Goal: Information Seeking & Learning: Learn about a topic

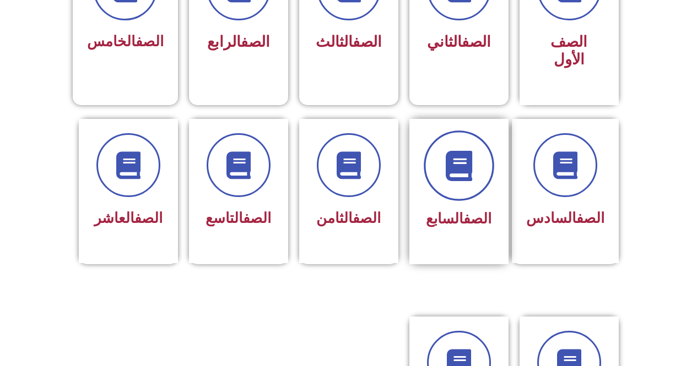
scroll to position [386, 0]
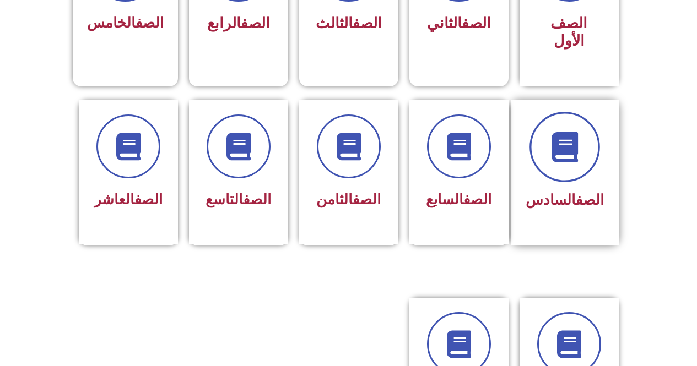
click at [552, 154] on span at bounding box center [565, 147] width 71 height 71
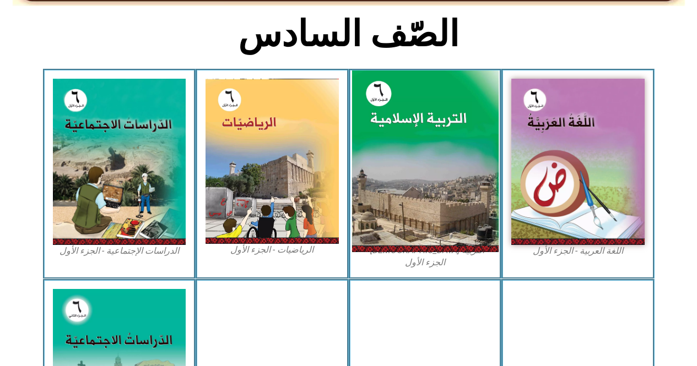
scroll to position [275, 0]
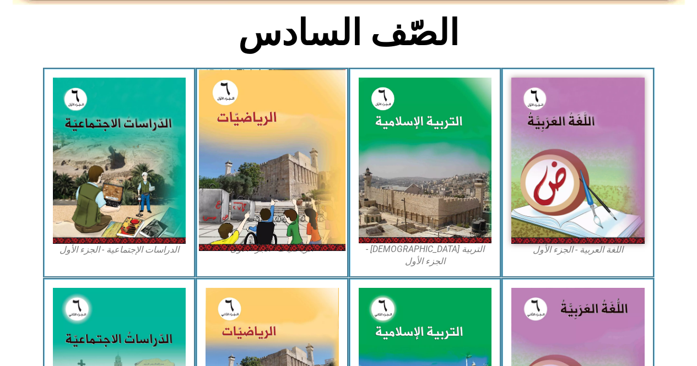
click at [258, 100] on img at bounding box center [272, 160] width 147 height 182
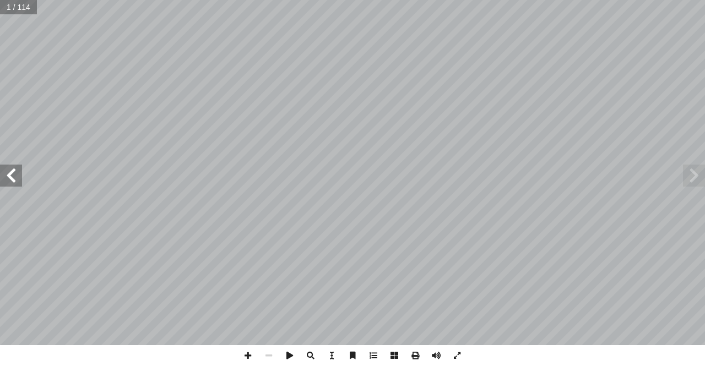
click at [9, 177] on span at bounding box center [11, 176] width 22 height 22
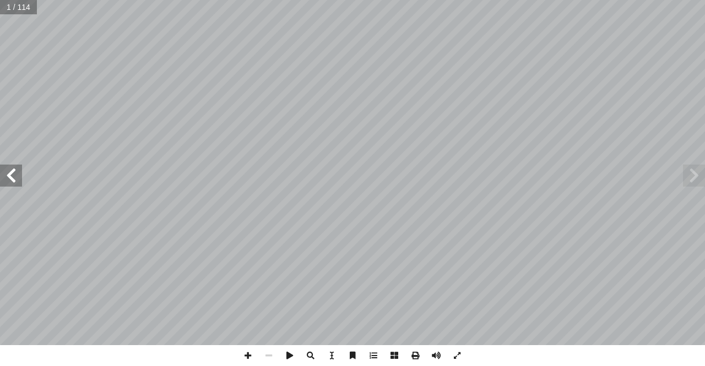
click at [9, 177] on span at bounding box center [11, 176] width 22 height 22
click at [15, 176] on span at bounding box center [11, 176] width 22 height 22
click at [248, 354] on span at bounding box center [247, 355] width 21 height 21
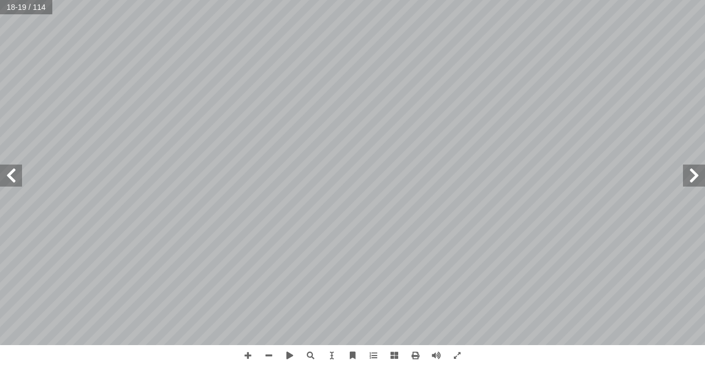
click at [19, 179] on span at bounding box center [11, 176] width 22 height 22
click at [244, 355] on span at bounding box center [247, 355] width 21 height 21
click at [244, 357] on span at bounding box center [247, 355] width 21 height 21
click at [250, 361] on span at bounding box center [247, 355] width 21 height 21
click at [246, 357] on span at bounding box center [247, 355] width 21 height 21
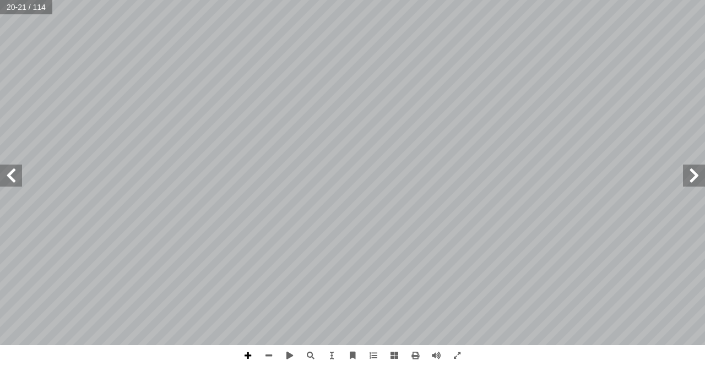
click at [245, 358] on span at bounding box center [247, 355] width 21 height 21
